Goal: Task Accomplishment & Management: Complete application form

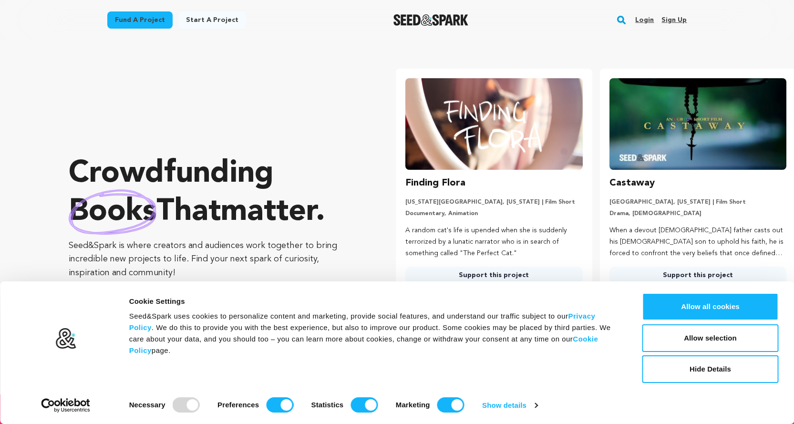
click at [195, 22] on link "Start a project" at bounding box center [212, 19] width 68 height 17
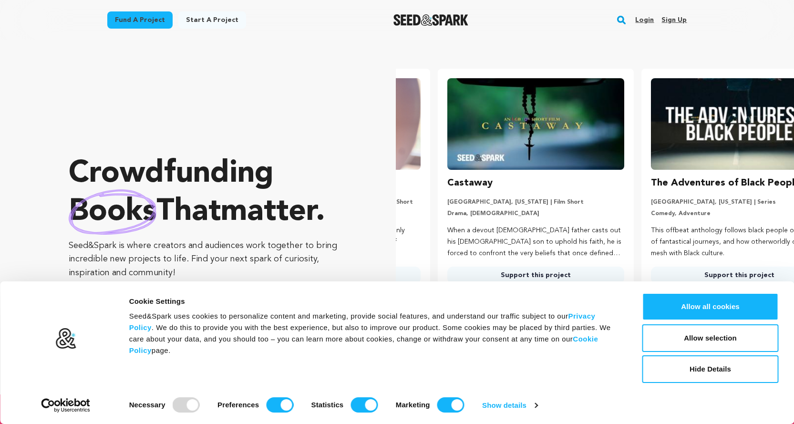
scroll to position [0, 211]
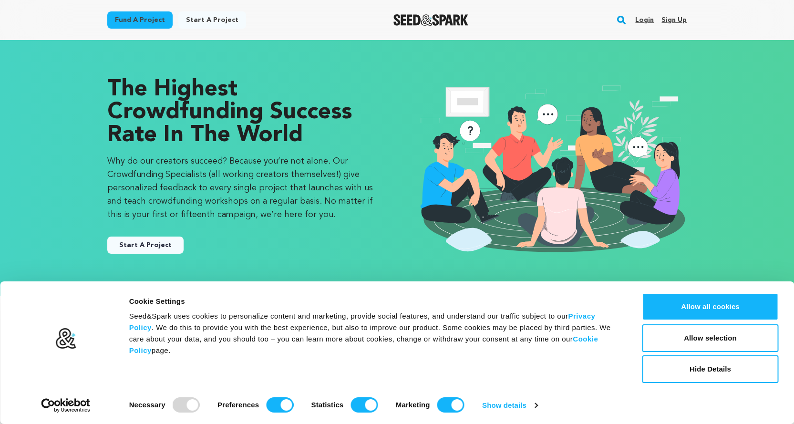
click at [135, 248] on link "Start A Project" at bounding box center [145, 245] width 76 height 17
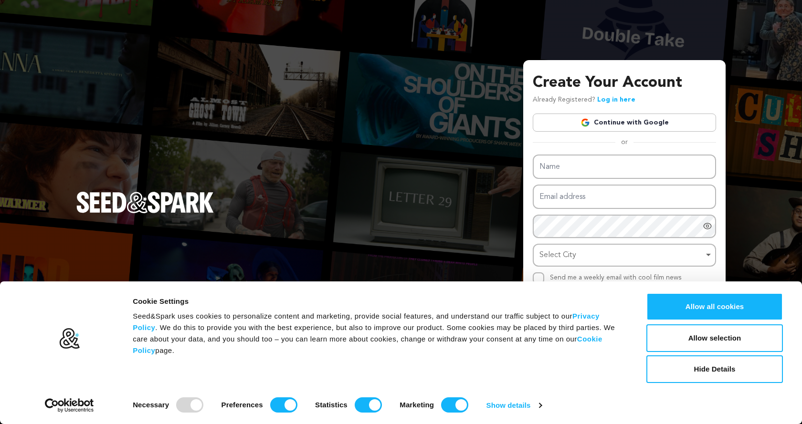
click at [556, 125] on link "Continue with Google" at bounding box center [623, 123] width 183 height 18
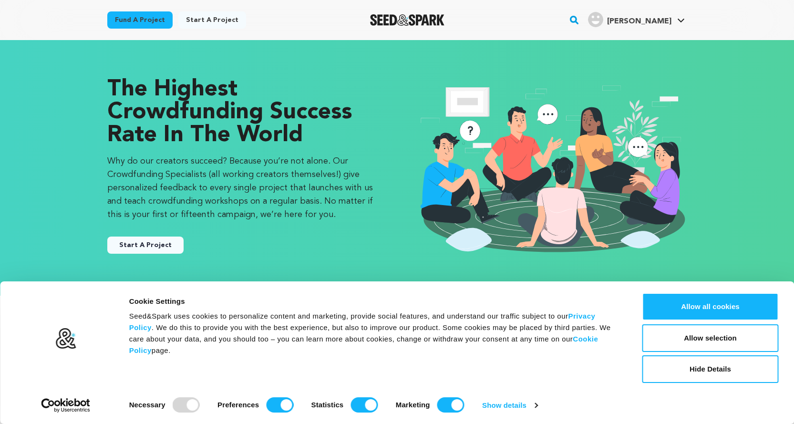
click at [141, 239] on button "Start A Project" at bounding box center [145, 245] width 76 height 17
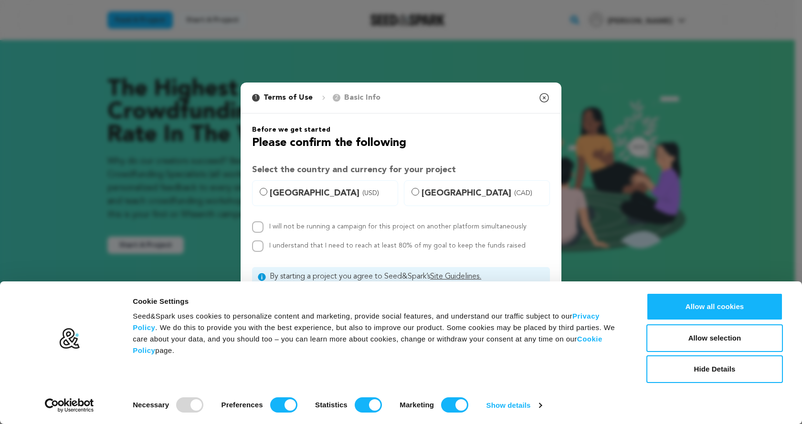
click at [271, 198] on span "United States (USD)" at bounding box center [331, 193] width 122 height 13
click at [267, 196] on input "United States (USD)" at bounding box center [264, 192] width 8 height 8
radio input "true"
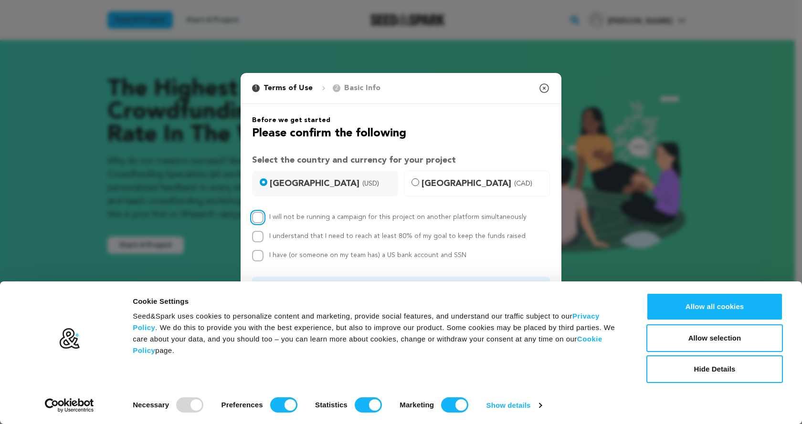
click at [262, 216] on input "I will not be running a campaign for this project on another platform simultane…" at bounding box center [257, 217] width 11 height 11
checkbox input "true"
click at [494, 277] on div "By starting a project you agree to Seed&Spark’s Site Guidelines." at bounding box center [401, 286] width 298 height 19
click at [665, 303] on button "Allow all cookies" at bounding box center [714, 307] width 136 height 28
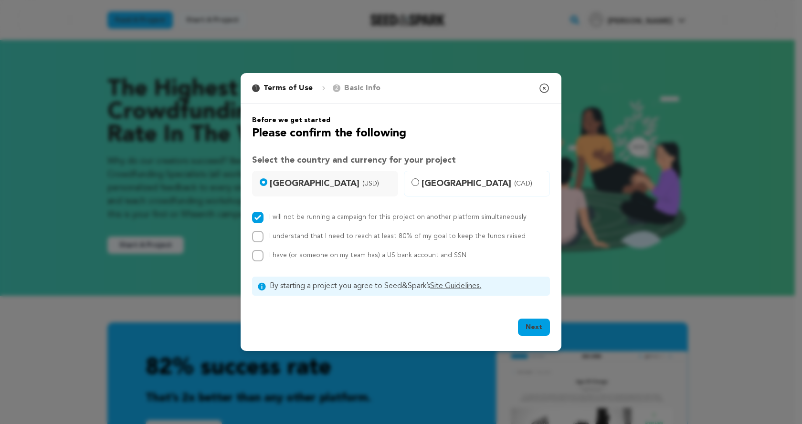
click at [531, 327] on button "Next" at bounding box center [534, 327] width 32 height 17
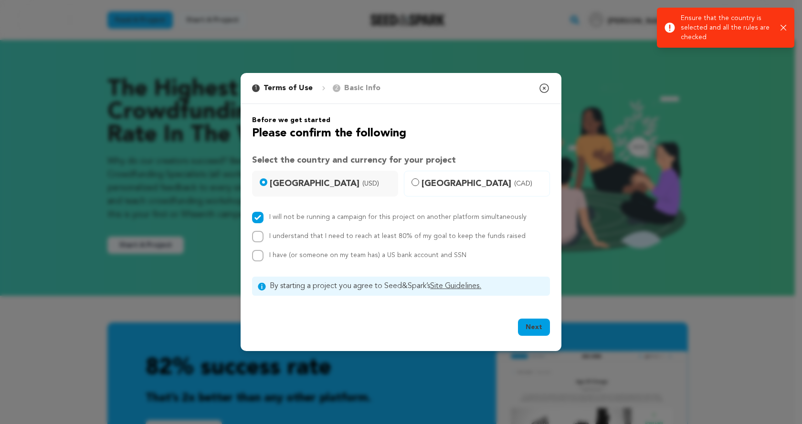
click at [531, 327] on button "Next" at bounding box center [534, 327] width 32 height 17
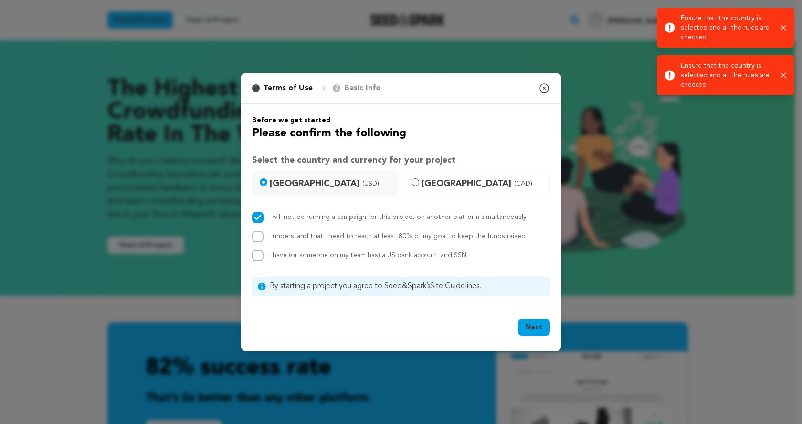
click at [781, 25] on icon "button" at bounding box center [783, 28] width 6 height 6
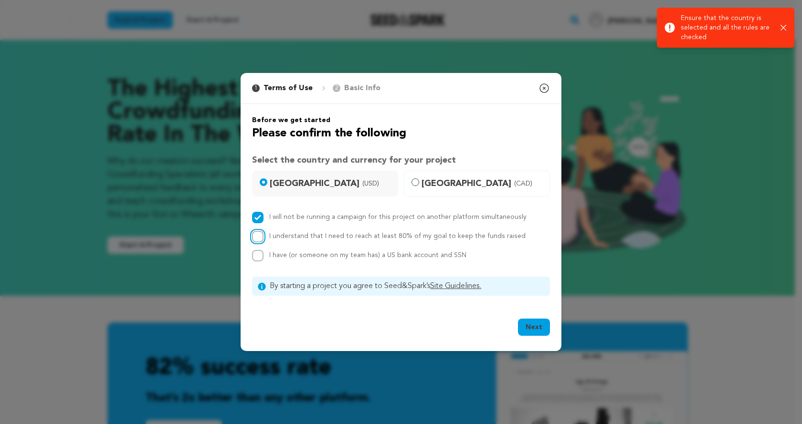
click at [260, 240] on input "I understand that I need to reach at least 80% of my goal to keep the funds rai…" at bounding box center [257, 236] width 11 height 11
checkbox input "true"
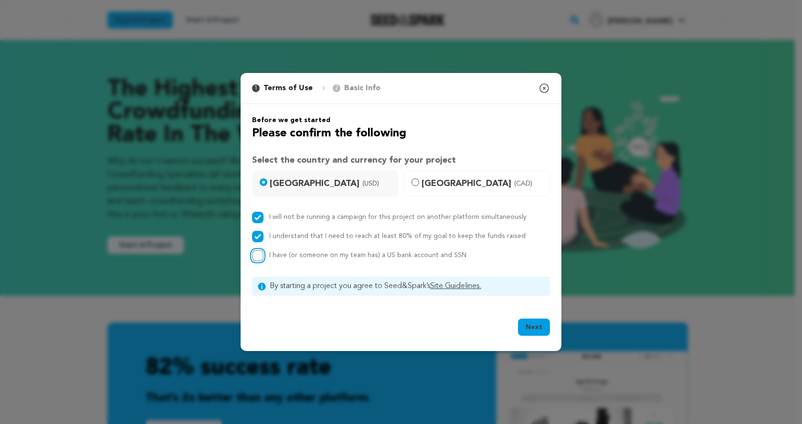
click at [262, 258] on input "I have (or someone on my team has) a US bank account and SSN" at bounding box center [257, 255] width 11 height 11
checkbox input "true"
click at [539, 325] on button "Next" at bounding box center [534, 327] width 32 height 17
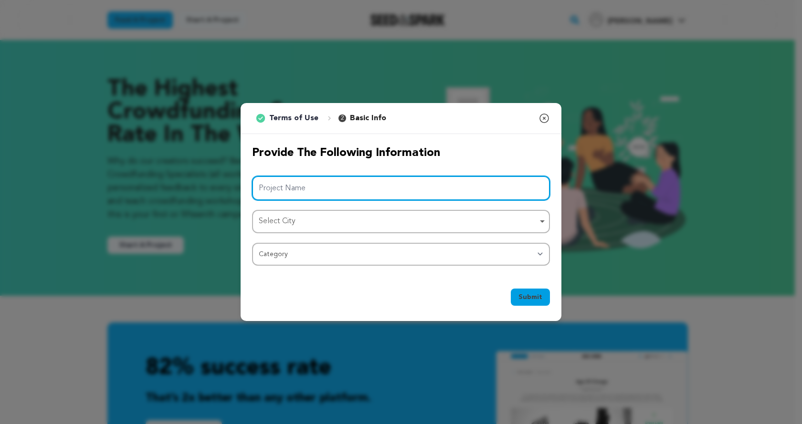
click at [394, 189] on input "Project Name" at bounding box center [401, 188] width 298 height 24
click at [342, 191] on input "Project Name" at bounding box center [401, 188] width 298 height 24
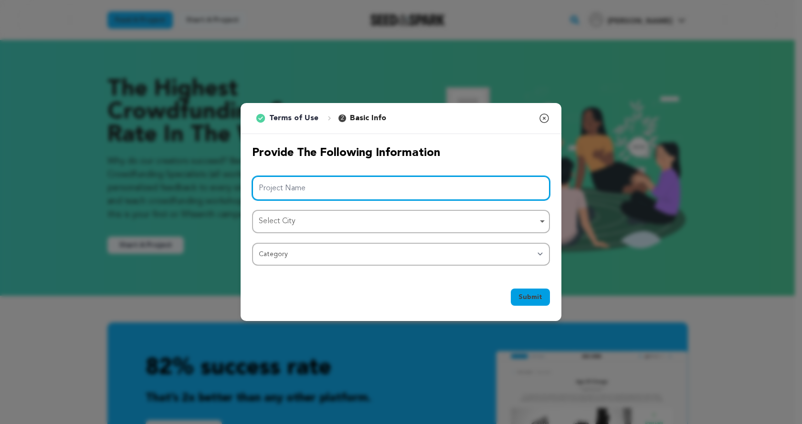
click at [342, 191] on input "Project Name" at bounding box center [401, 188] width 298 height 24
click at [404, 214] on div "Select City Remove item" at bounding box center [401, 222] width 288 height 18
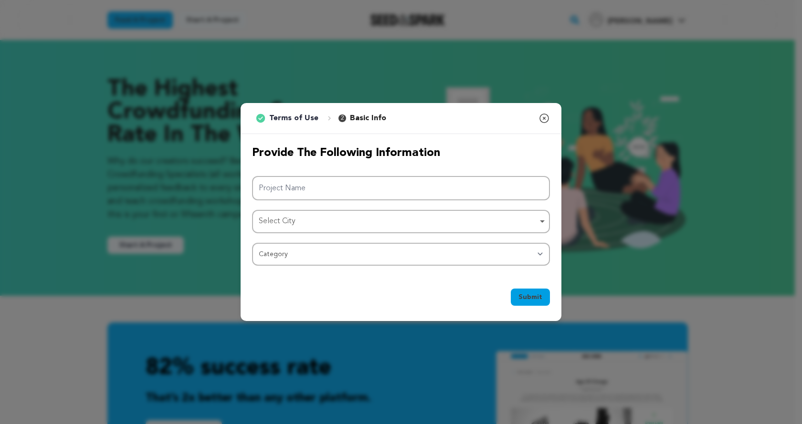
click at [550, 208] on div "Provide the following information Project Name Select City Select City Remove i…" at bounding box center [400, 205] width 321 height 143
click at [538, 217] on div "Select City Remove item" at bounding box center [401, 222] width 288 height 18
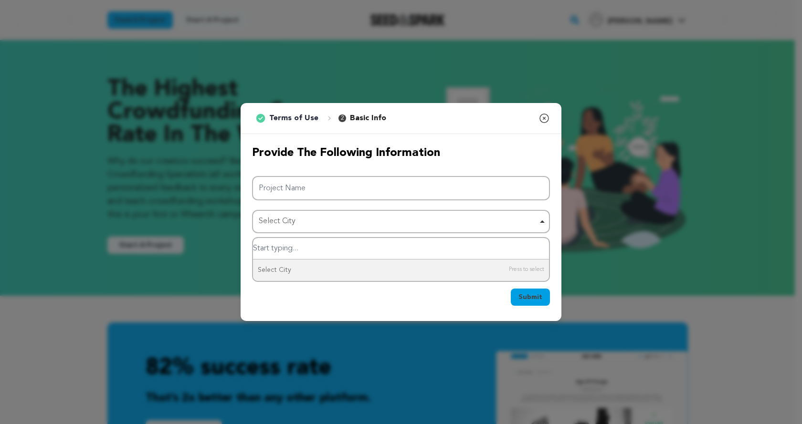
click at [538, 217] on div "Select City Remove item" at bounding box center [401, 222] width 288 height 18
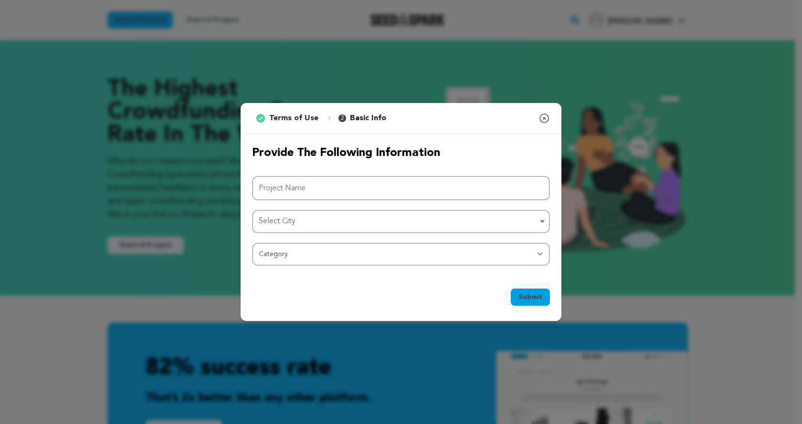
click at [537, 218] on div "Select City Remove item" at bounding box center [401, 222] width 288 height 18
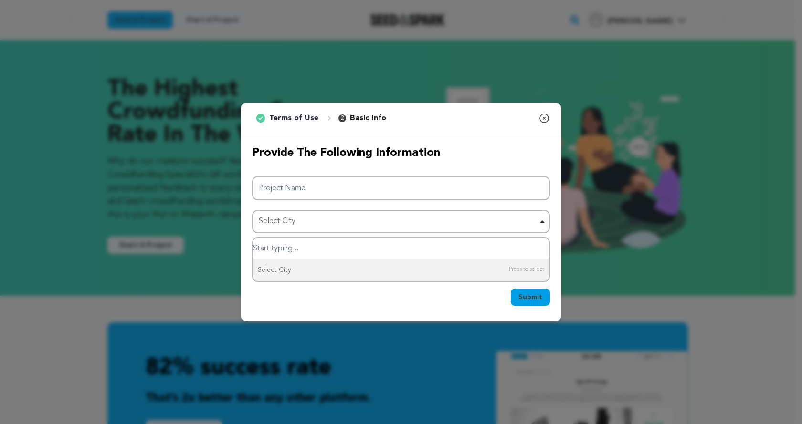
click at [281, 230] on div "Select City Select City Remove item" at bounding box center [401, 221] width 298 height 23
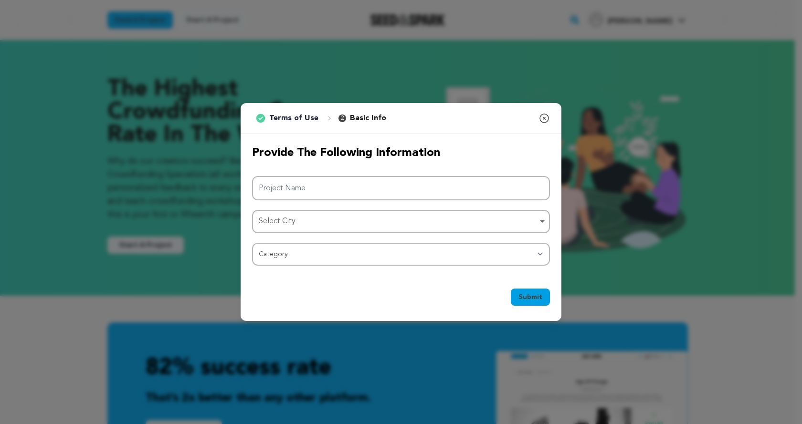
click at [281, 229] on div "Select City Remove item" at bounding box center [401, 222] width 288 height 18
type input "d"
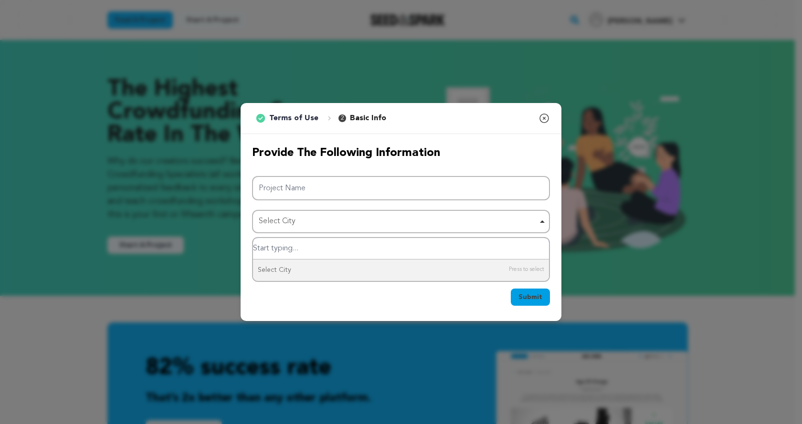
click at [263, 222] on div "Select City Remove item" at bounding box center [398, 222] width 279 height 14
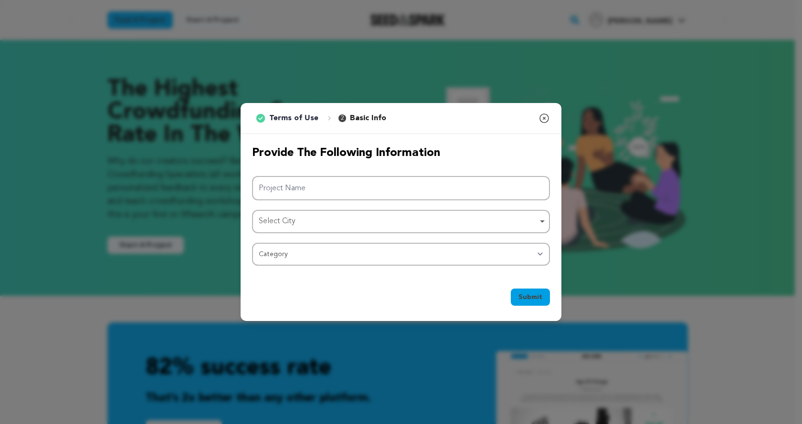
click at [263, 218] on div "Select City Remove item" at bounding box center [398, 222] width 279 height 14
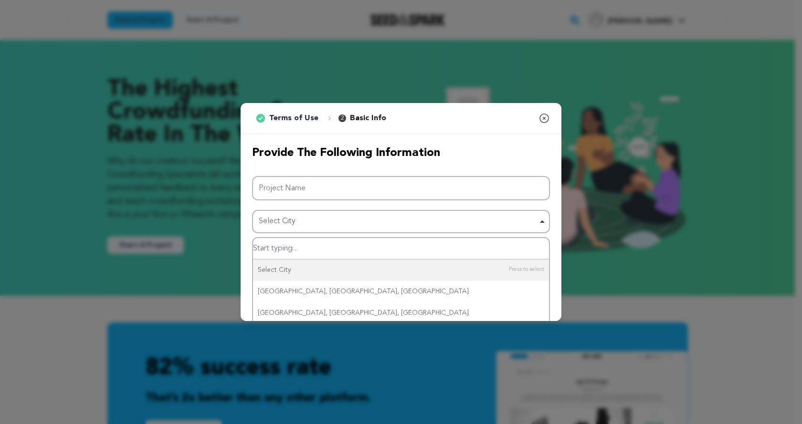
click at [265, 224] on div "Select City Remove item" at bounding box center [398, 222] width 279 height 14
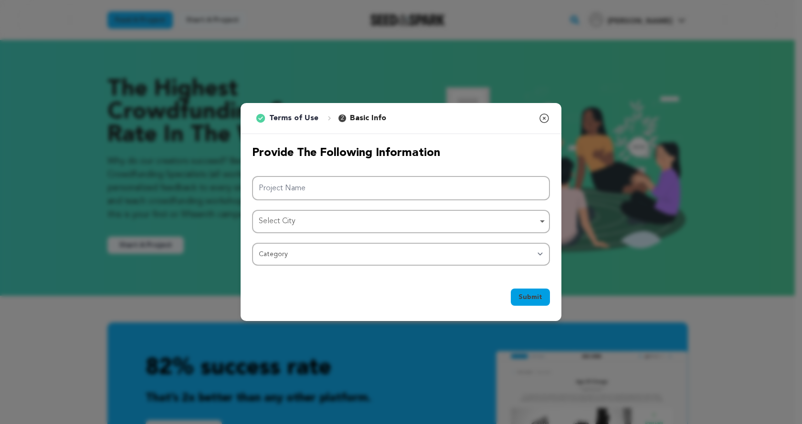
click at [322, 229] on div "Select City Remove item" at bounding box center [401, 222] width 288 height 18
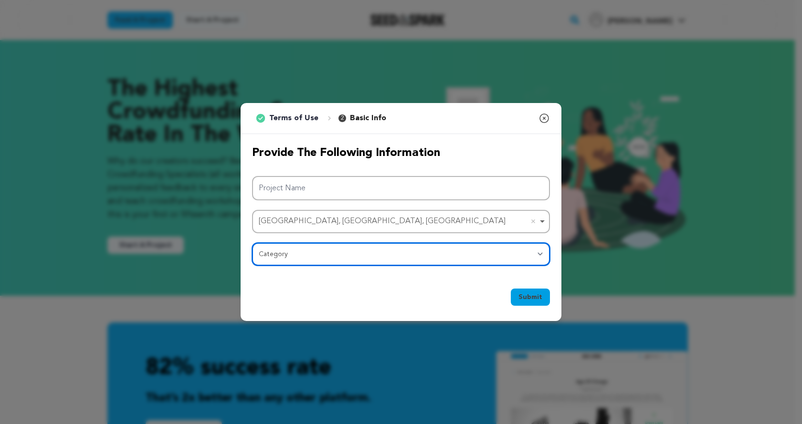
click at [350, 251] on select "Category Film Feature Film Short Series Film Festival Company Music Video VR Ex…" at bounding box center [401, 254] width 298 height 23
select select "10895"
click at [252, 243] on select "Category Film Feature Film Short Series Film Festival Company Music Video VR Ex…" at bounding box center [401, 254] width 298 height 23
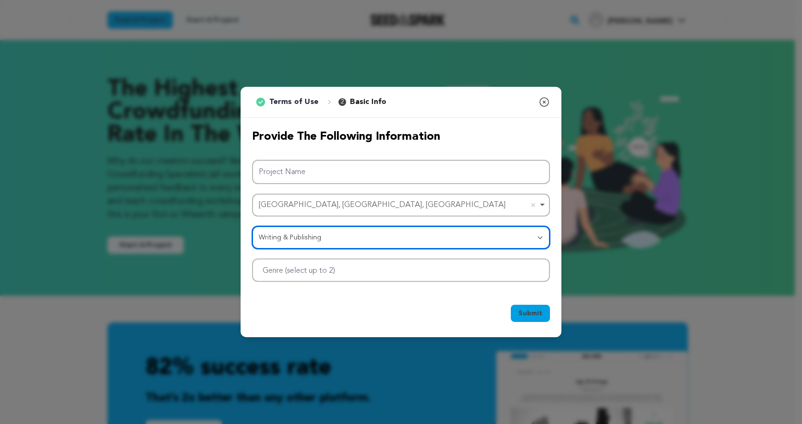
click at [298, 277] on div at bounding box center [401, 270] width 298 height 23
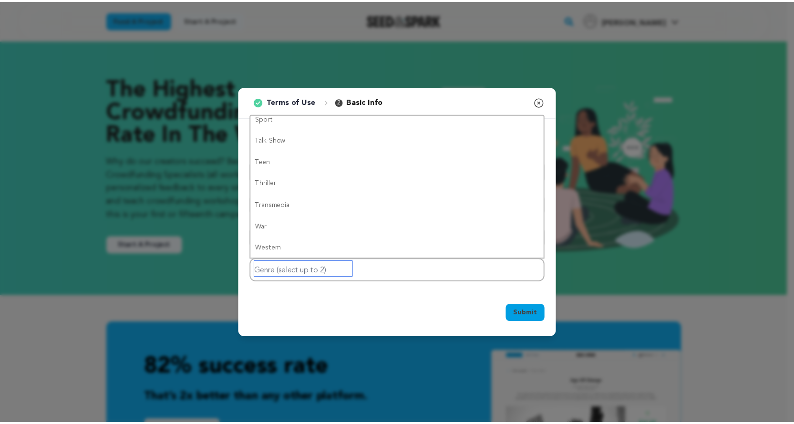
scroll to position [762, 0]
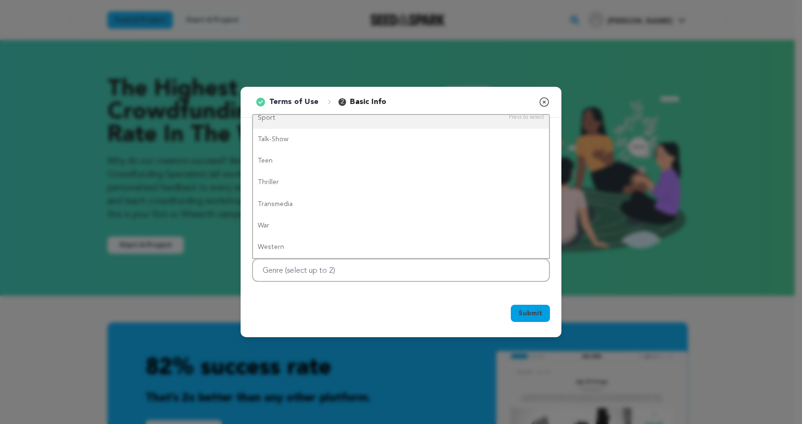
click at [546, 101] on icon "button" at bounding box center [543, 101] width 11 height 11
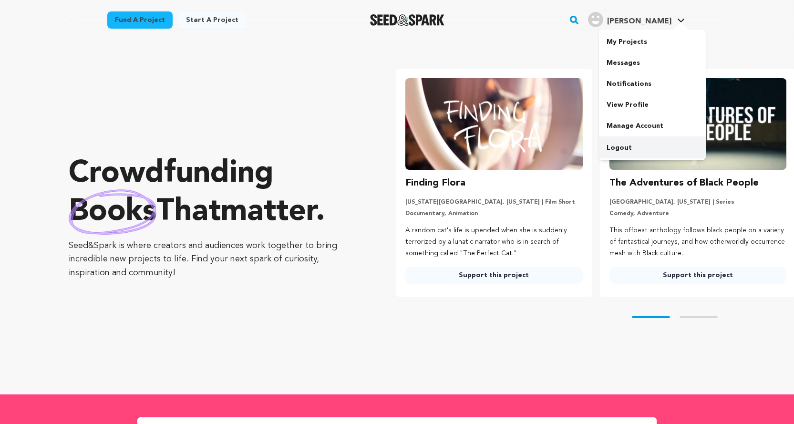
click at [635, 158] on link "Logout" at bounding box center [652, 147] width 107 height 21
